Goal: Task Accomplishment & Management: Use online tool/utility

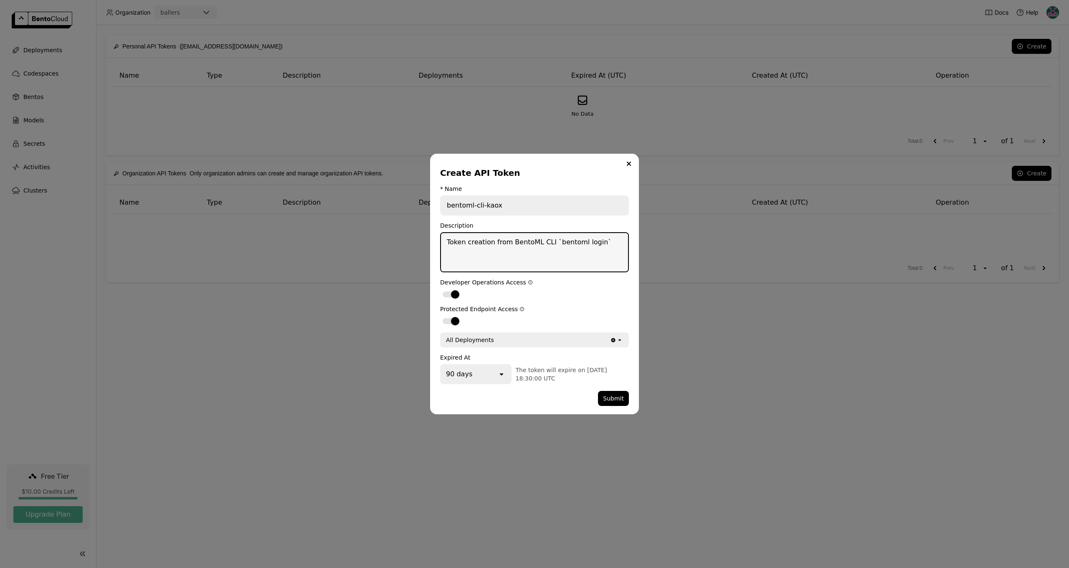
click at [479, 251] on textarea "Token creation from BentoML CLI `bentoml login`" at bounding box center [534, 252] width 187 height 38
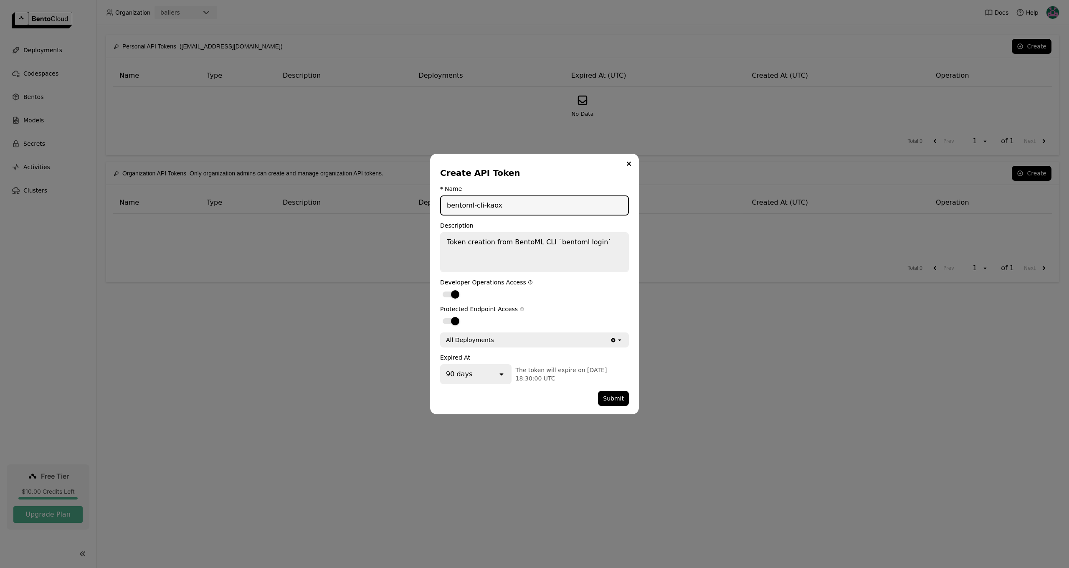
drag, startPoint x: 505, startPoint y: 205, endPoint x: 436, endPoint y: 205, distance: 68.9
click at [436, 205] on div "Create API Token * Name bentoml-cli-kaox Description Token creation from BentoM…" at bounding box center [534, 284] width 209 height 261
click at [552, 316] on label "dialog" at bounding box center [534, 321] width 189 height 10
click at [440, 316] on input "dialog" at bounding box center [440, 316] width 0 height 0
click at [464, 322] on label "dialog" at bounding box center [534, 321] width 189 height 10
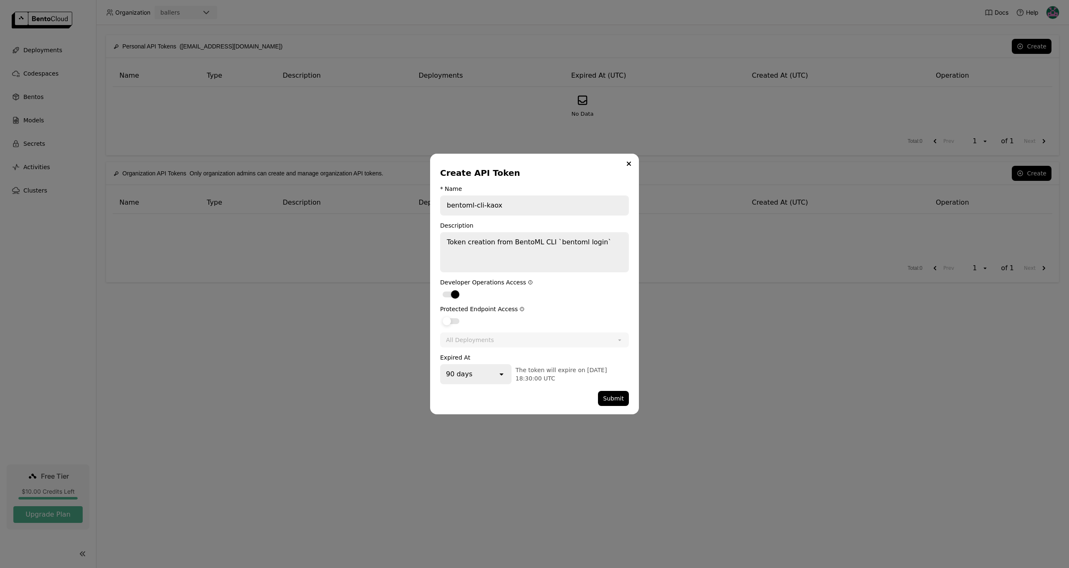
click at [440, 316] on input "dialog" at bounding box center [440, 316] width 0 height 0
click at [609, 397] on button "Submit" at bounding box center [613, 398] width 31 height 15
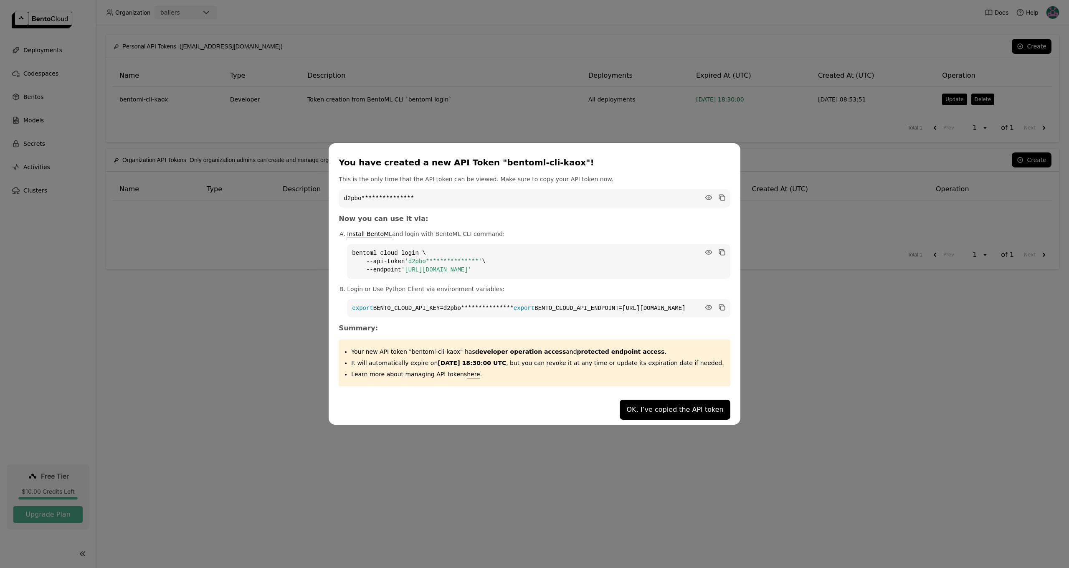
click at [400, 262] on code "**********" at bounding box center [538, 261] width 383 height 35
drag, startPoint x: 424, startPoint y: 256, endPoint x: 497, endPoint y: 269, distance: 74.4
click at [482, 258] on span "**********" at bounding box center [443, 261] width 77 height 7
copy span "**********"
click at [485, 262] on code "**********" at bounding box center [538, 261] width 383 height 35
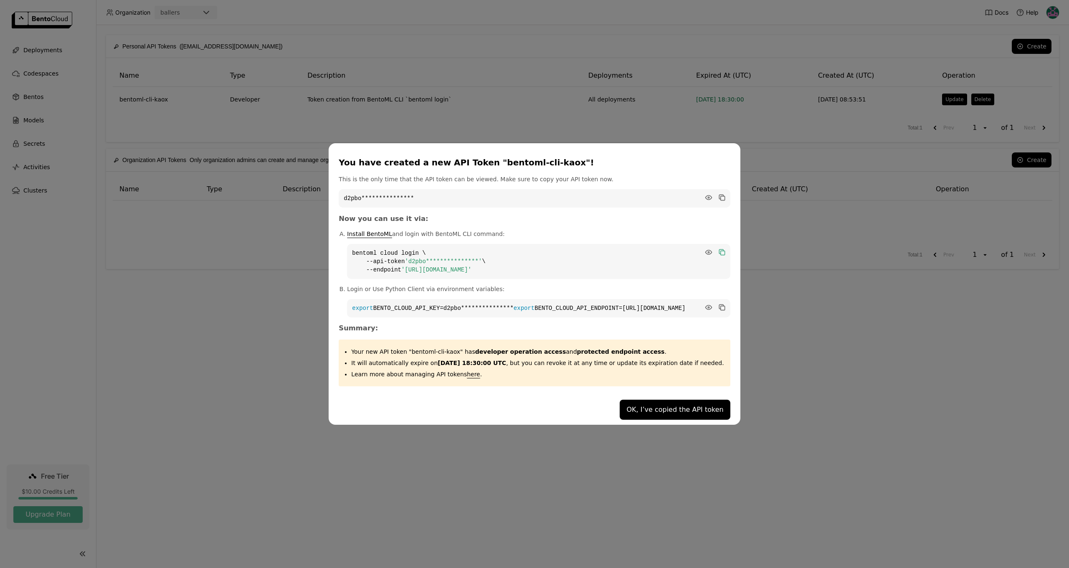
click at [719, 249] on icon "dialog" at bounding box center [721, 251] width 4 height 4
click at [718, 303] on icon "dialog" at bounding box center [722, 307] width 8 height 8
click at [718, 193] on icon "dialog" at bounding box center [722, 197] width 8 height 8
click at [660, 417] on button "OK, I’ve copied the API token" at bounding box center [675, 410] width 110 height 20
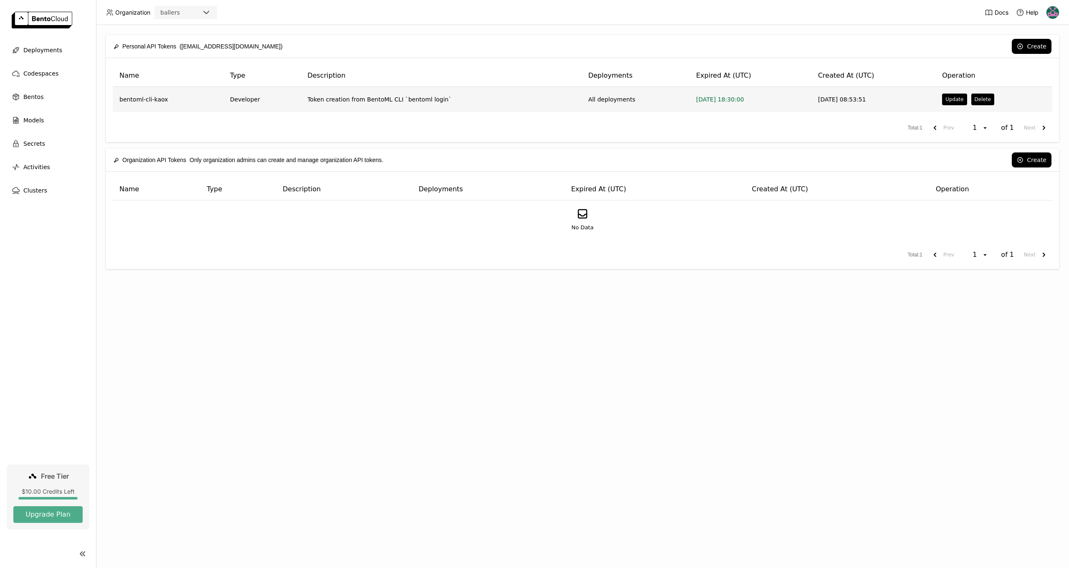
click at [160, 103] on td "bentoml-cli-kaox" at bounding box center [168, 99] width 111 height 25
click at [41, 119] on span "Models" at bounding box center [33, 120] width 20 height 10
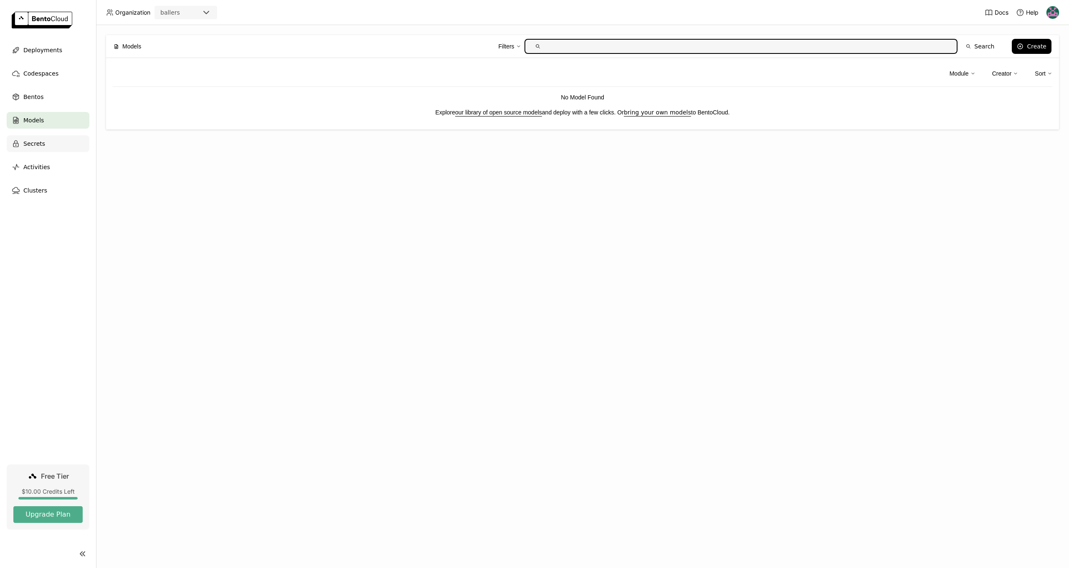
click at [38, 146] on span "Secrets" at bounding box center [34, 144] width 22 height 10
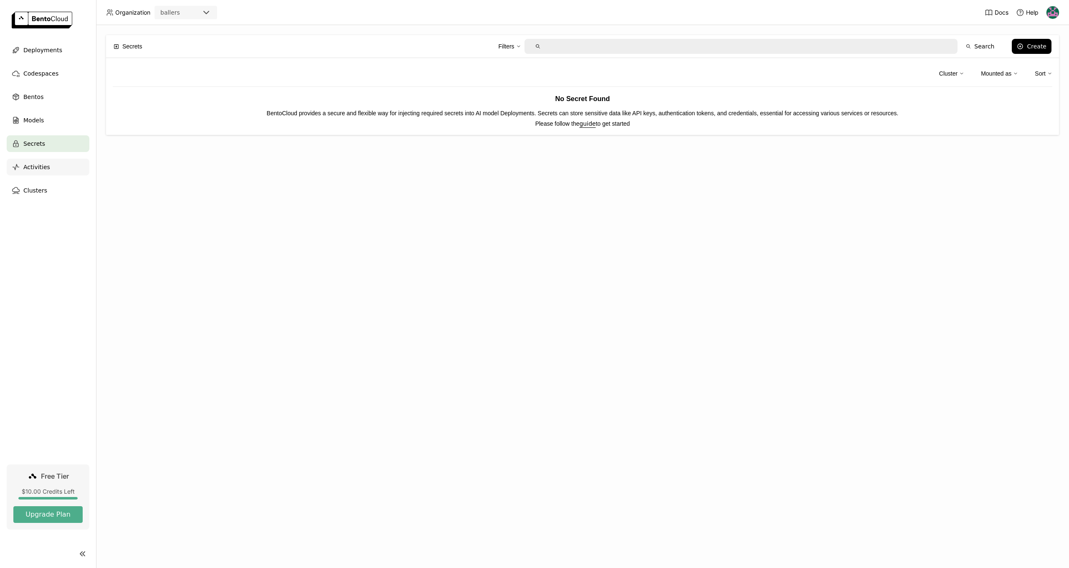
click at [41, 161] on div "Activities" at bounding box center [48, 167] width 83 height 17
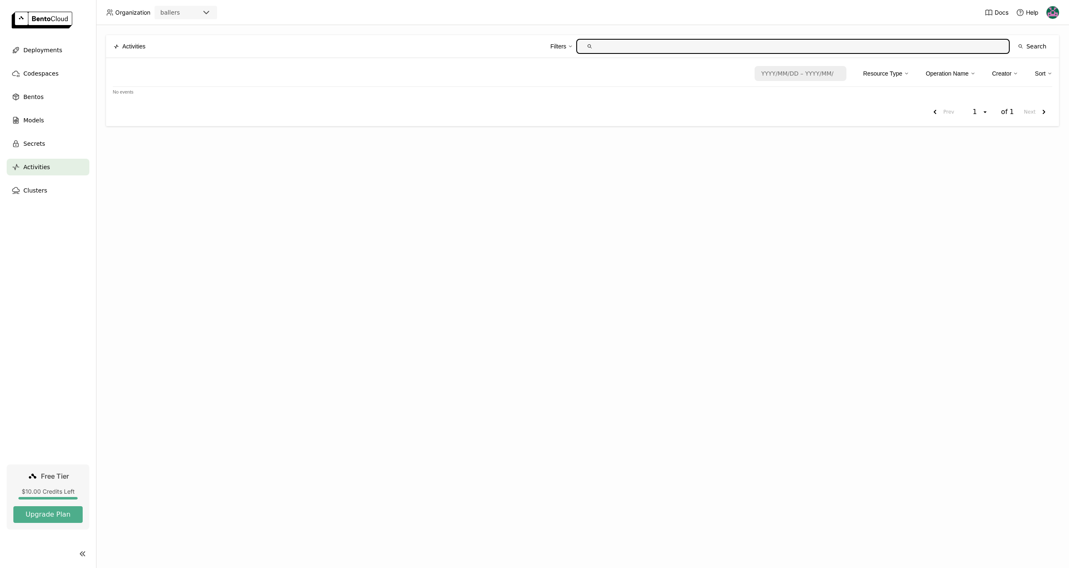
click at [1048, 15] on img at bounding box center [1053, 12] width 13 height 13
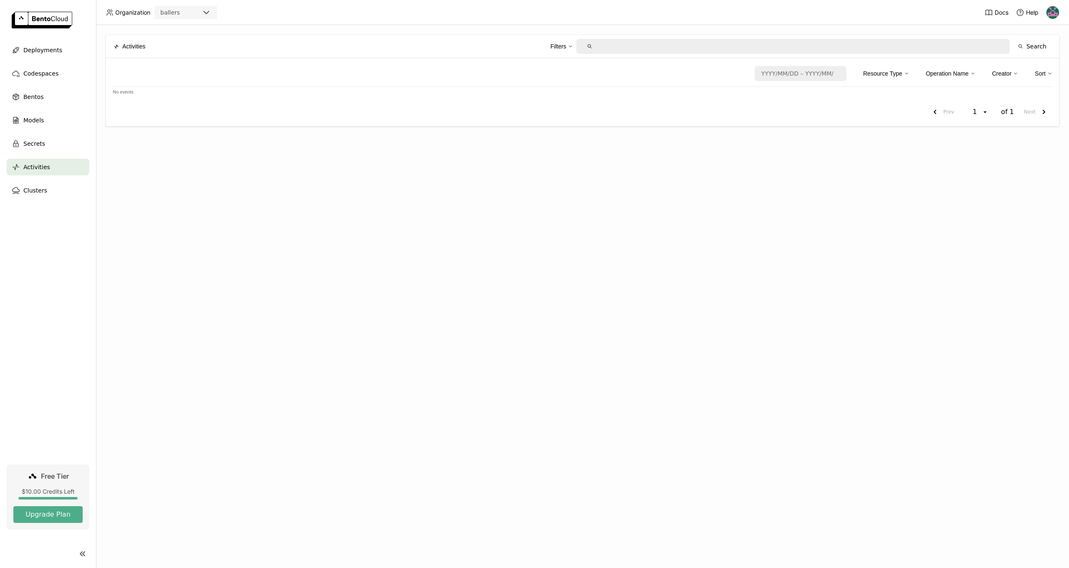
drag, startPoint x: 924, startPoint y: 165, endPoint x: 910, endPoint y: 160, distance: 14.3
click at [922, 163] on div "Activities Filters Search Date format is yyyy/MM/dd – yyyy/MM/dd. Press the dow…" at bounding box center [582, 296] width 973 height 543
click at [55, 204] on nav "Deployments Codespaces Bentos Models Secrets Activities Clusters" at bounding box center [48, 253] width 96 height 423
click at [46, 74] on span "Codespaces" at bounding box center [40, 74] width 35 height 10
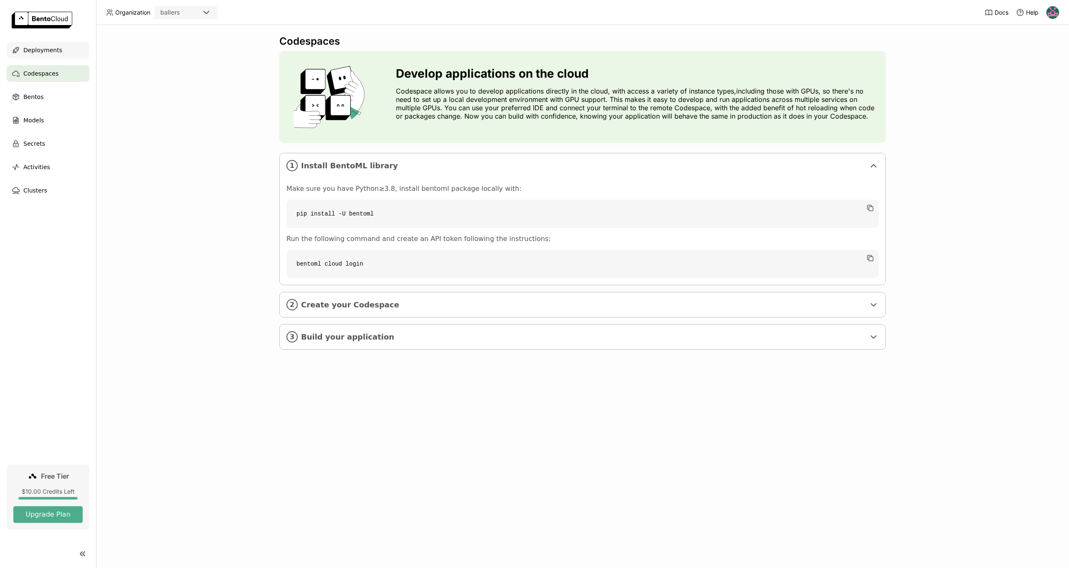
click at [48, 51] on span "Deployments" at bounding box center [42, 50] width 39 height 10
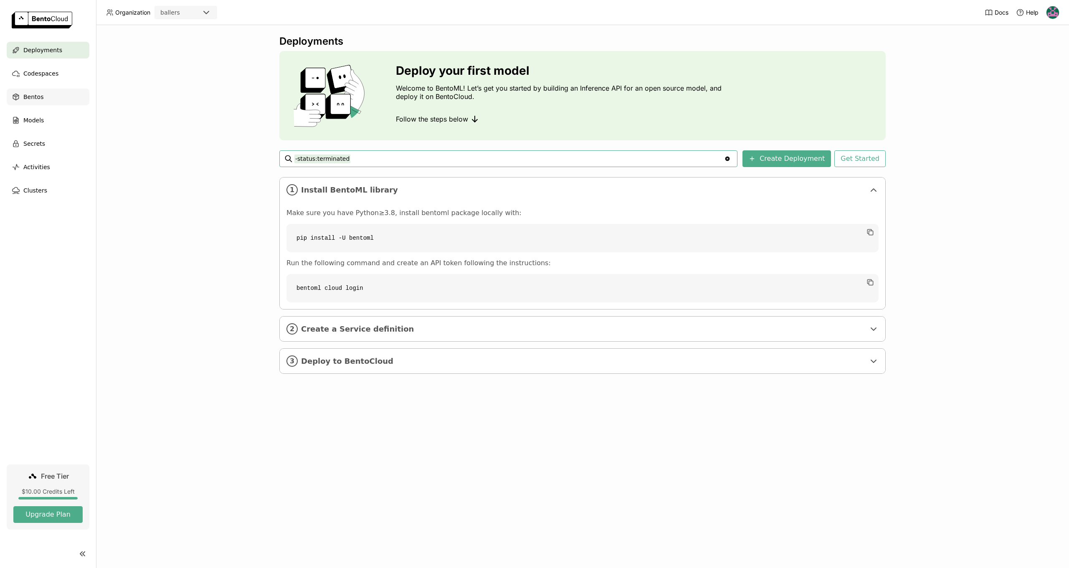
click at [47, 94] on div "Bentos" at bounding box center [48, 97] width 83 height 17
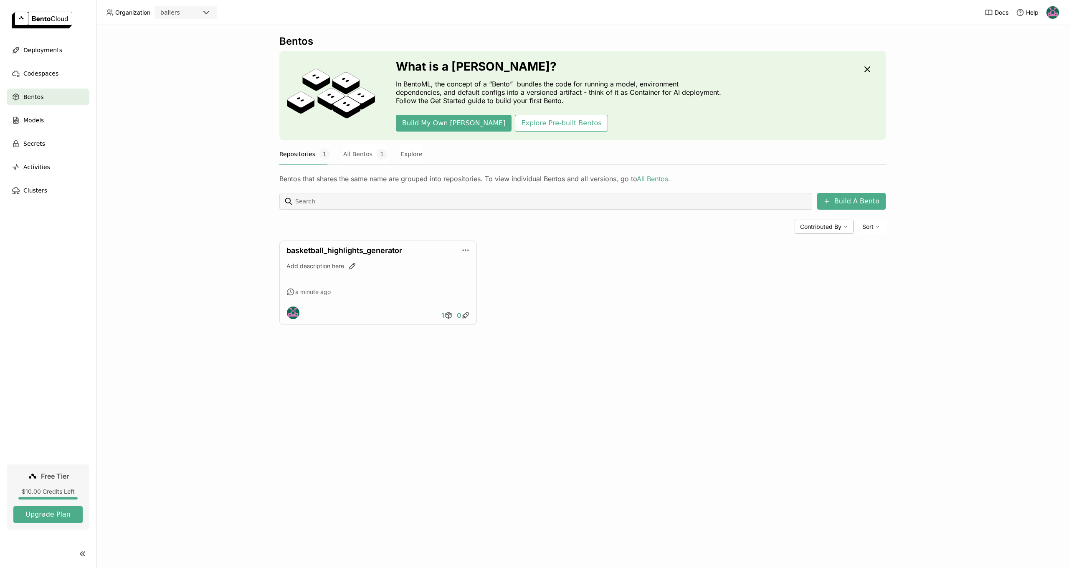
click at [105, 147] on div "Bentos What is a [DEMOGRAPHIC_DATA]? In BentoML, the concept of a “Bento” bundl…" at bounding box center [582, 296] width 973 height 543
click at [371, 253] on link "basketball_highlights_generator" at bounding box center [345, 250] width 116 height 9
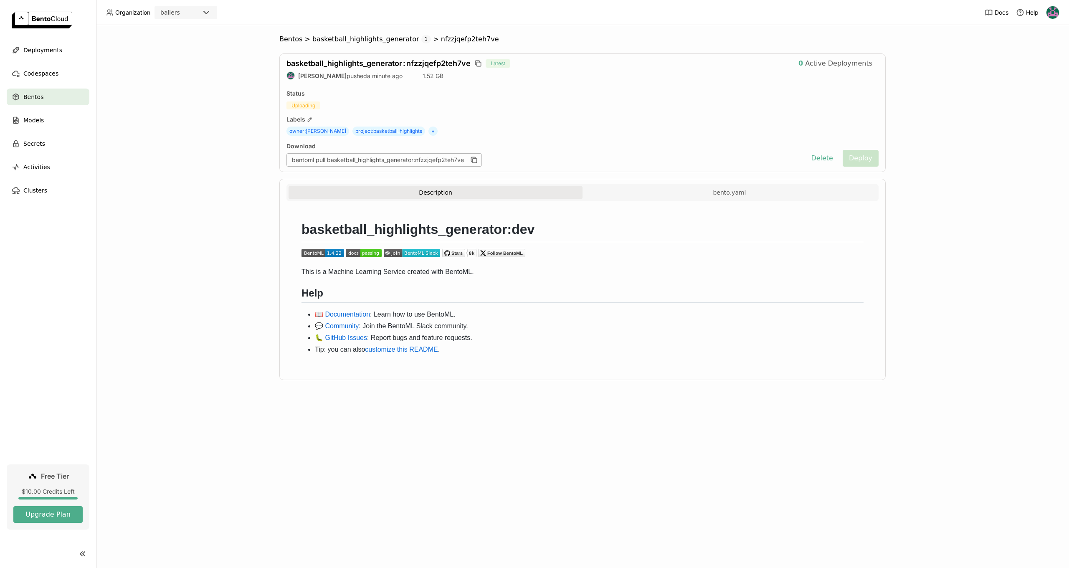
drag, startPoint x: 411, startPoint y: 405, endPoint x: 405, endPoint y: 403, distance: 6.2
click at [411, 405] on div "Bentos > basketball_highlights_generator 1 > nfzzjqefp2teh7ve basketball_highli…" at bounding box center [582, 296] width 973 height 543
